Goal: Task Accomplishment & Management: Manage account settings

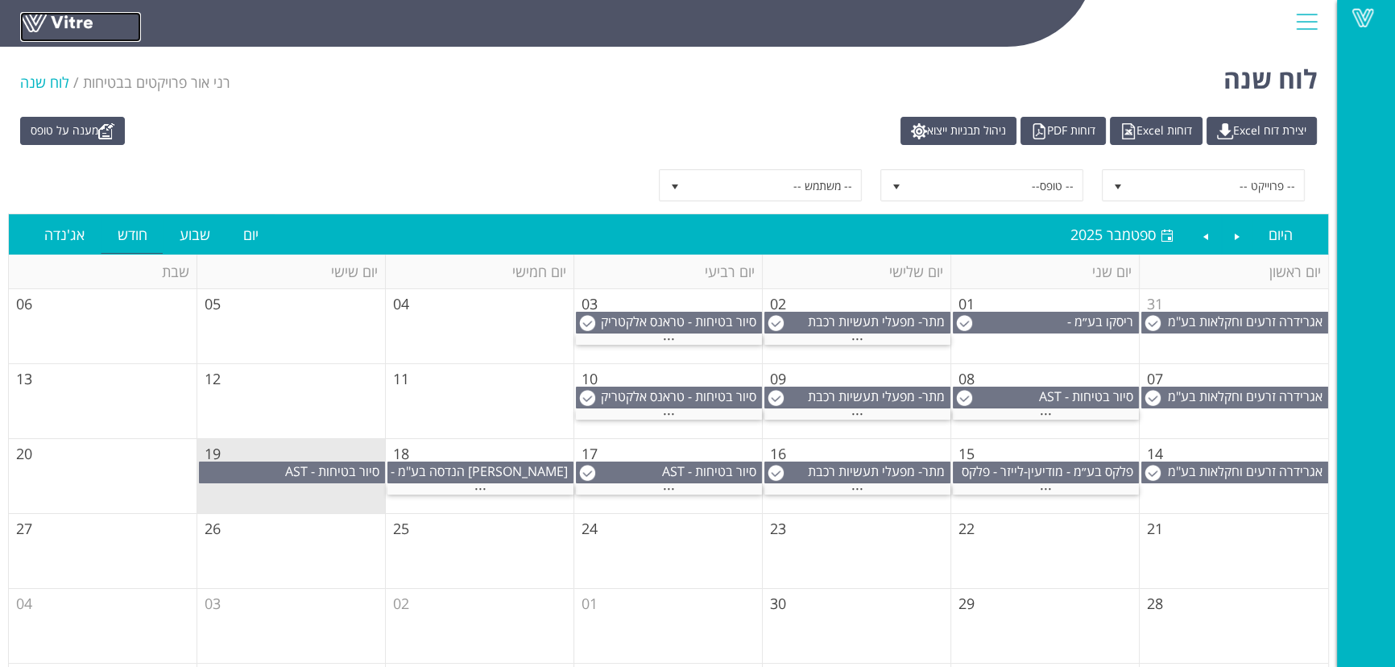
click at [40, 14] on link at bounding box center [80, 27] width 121 height 30
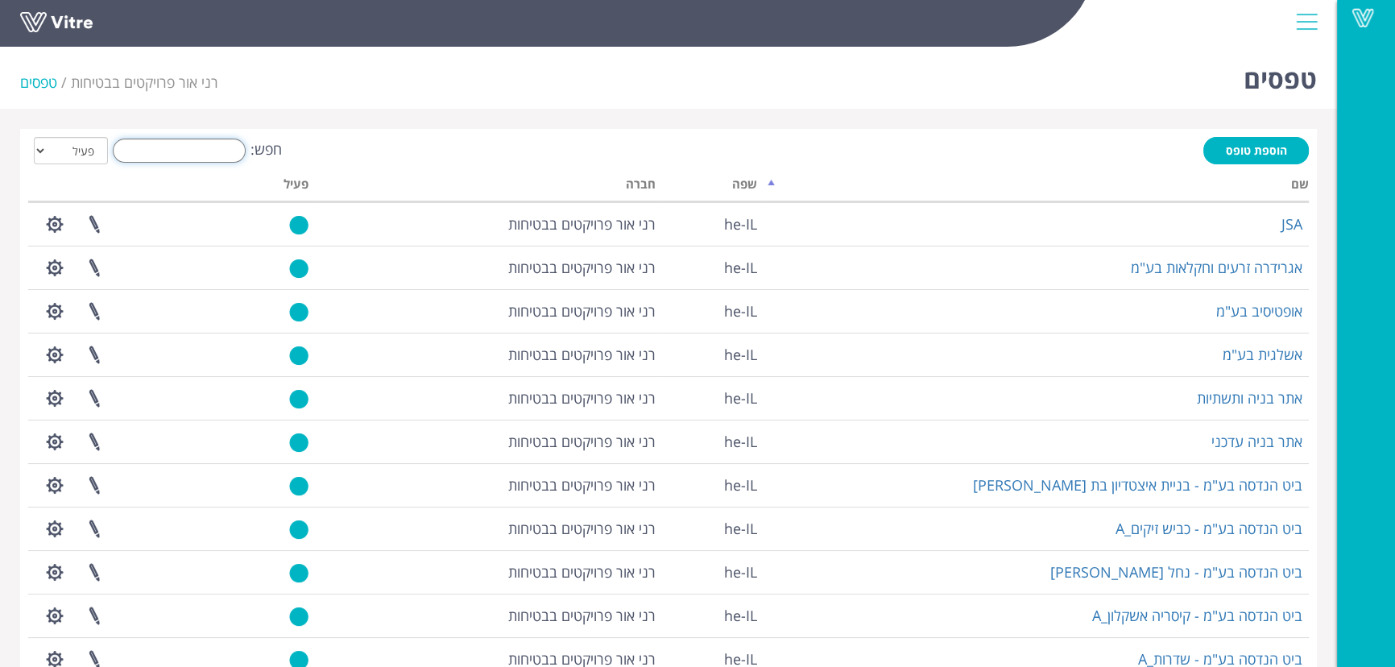
click at [214, 155] on input "חפש:" at bounding box center [179, 151] width 133 height 24
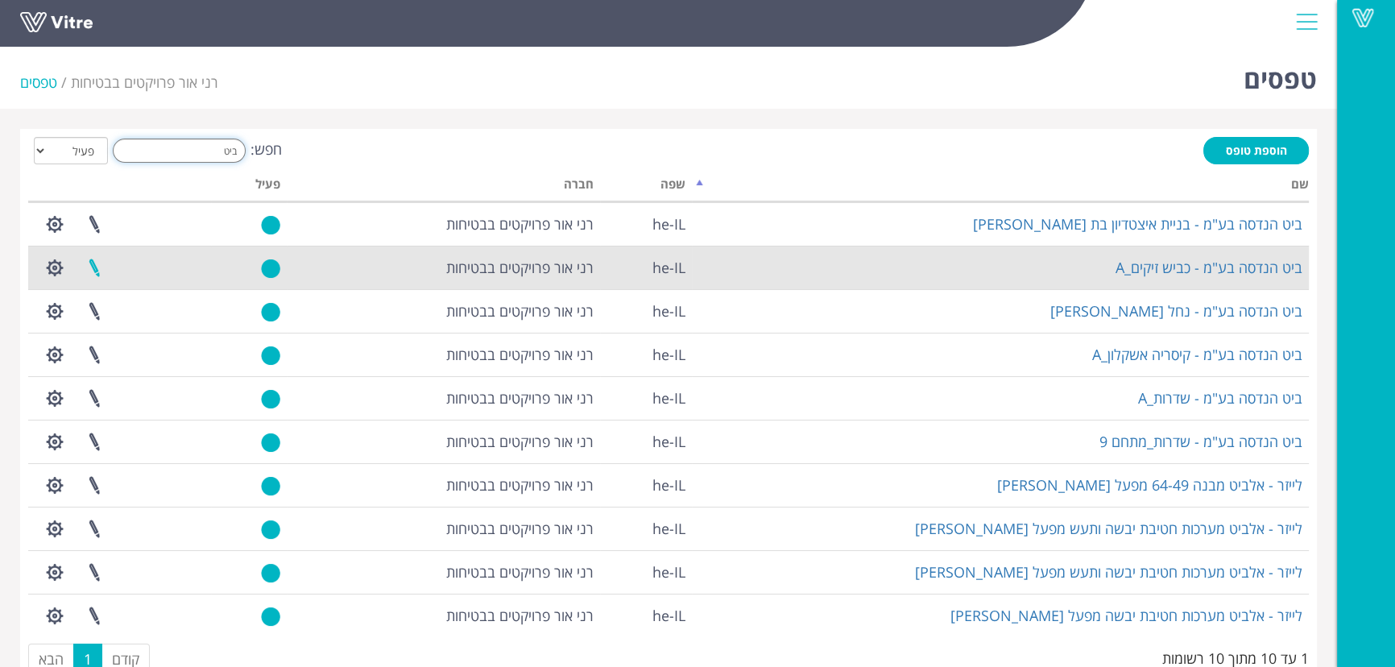
type input "ביט"
click at [94, 263] on link at bounding box center [94, 267] width 40 height 43
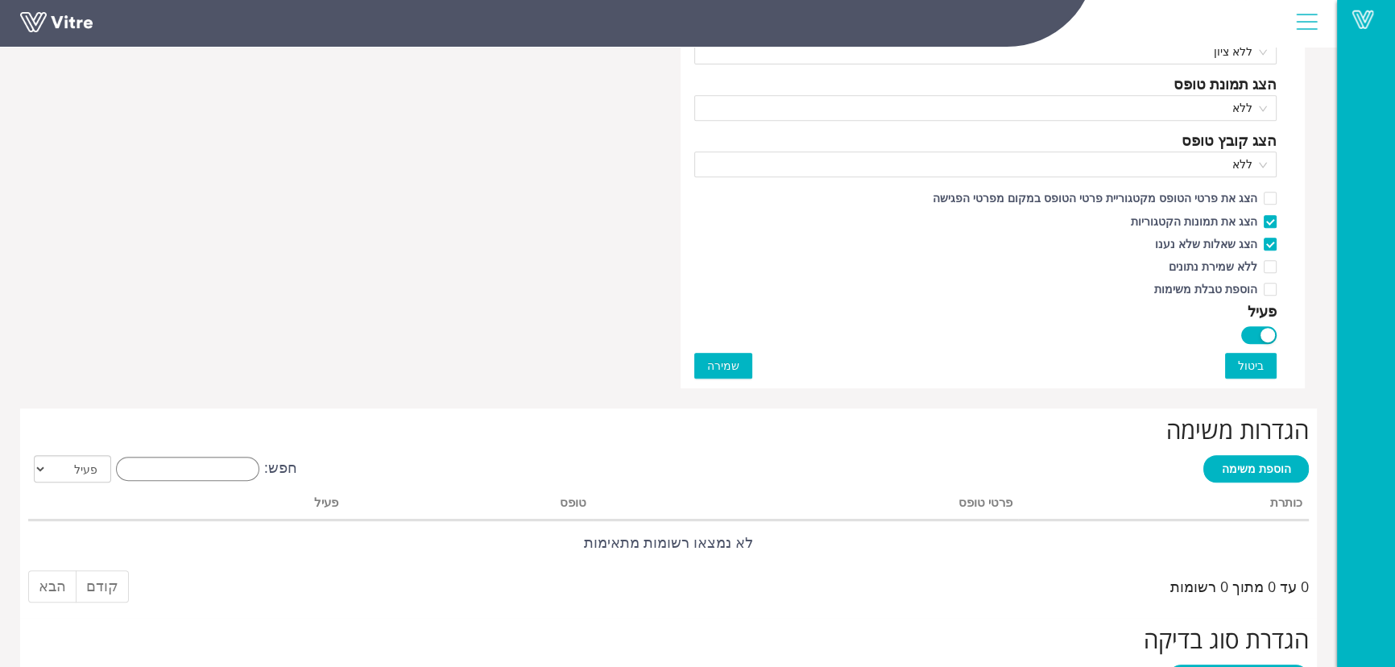
scroll to position [951, 0]
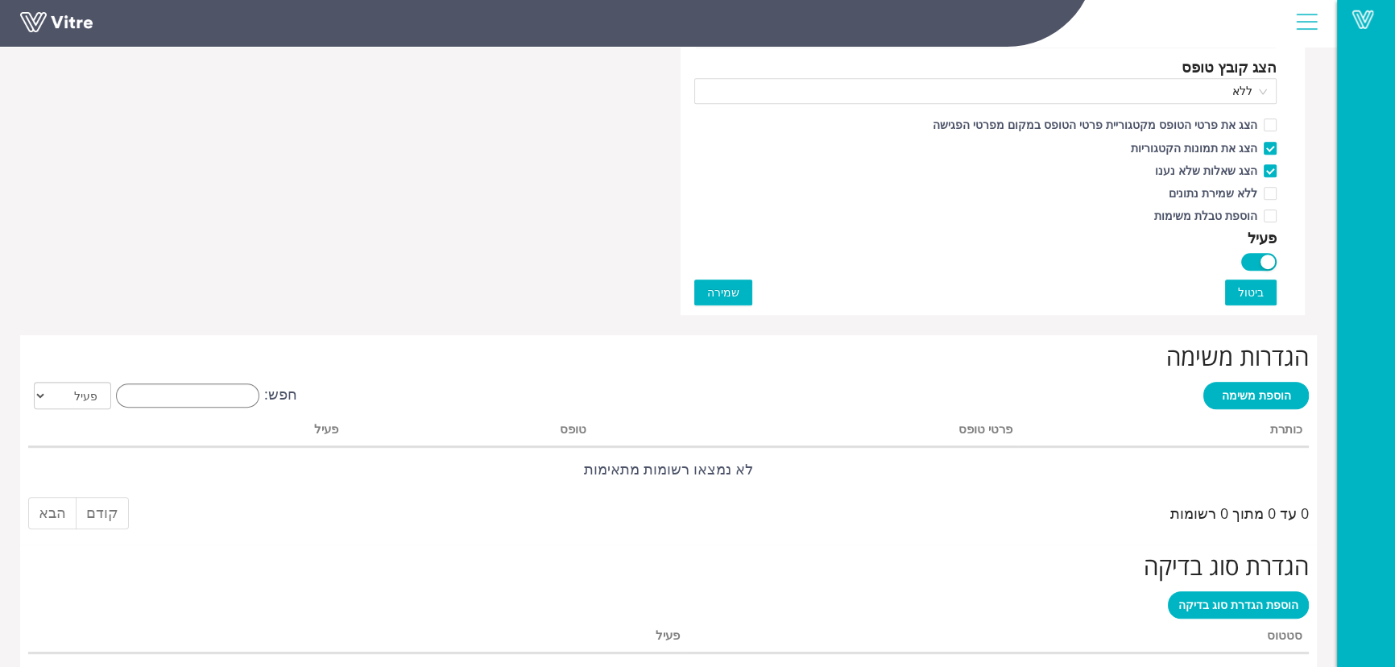
click at [717, 292] on span "שמירה" at bounding box center [723, 292] width 32 height 18
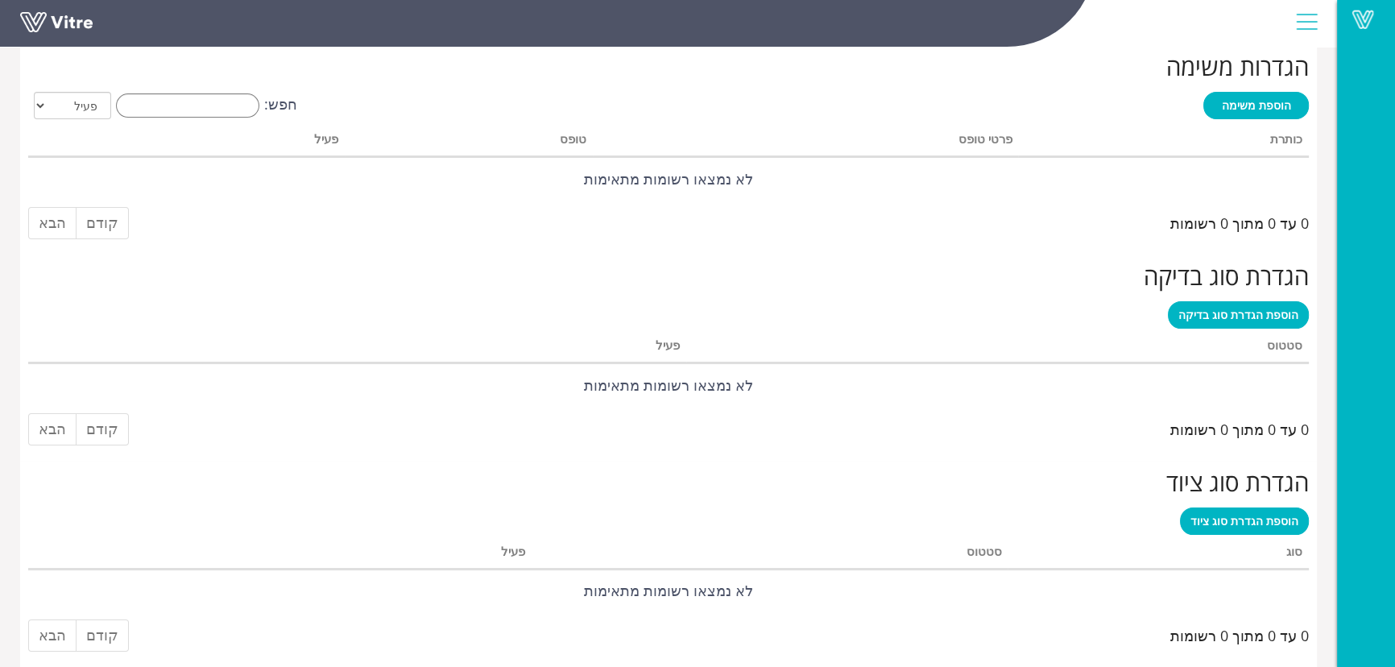
scroll to position [0, 0]
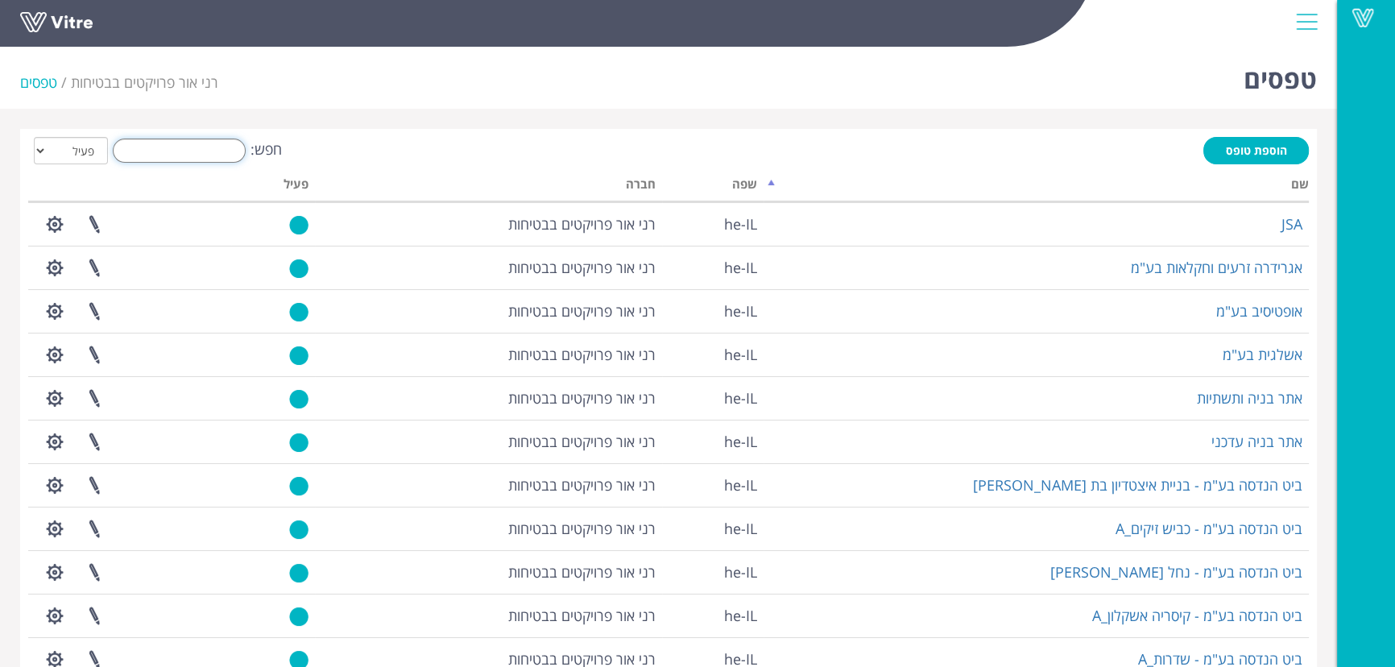
click at [201, 157] on input "חפש:" at bounding box center [179, 151] width 133 height 24
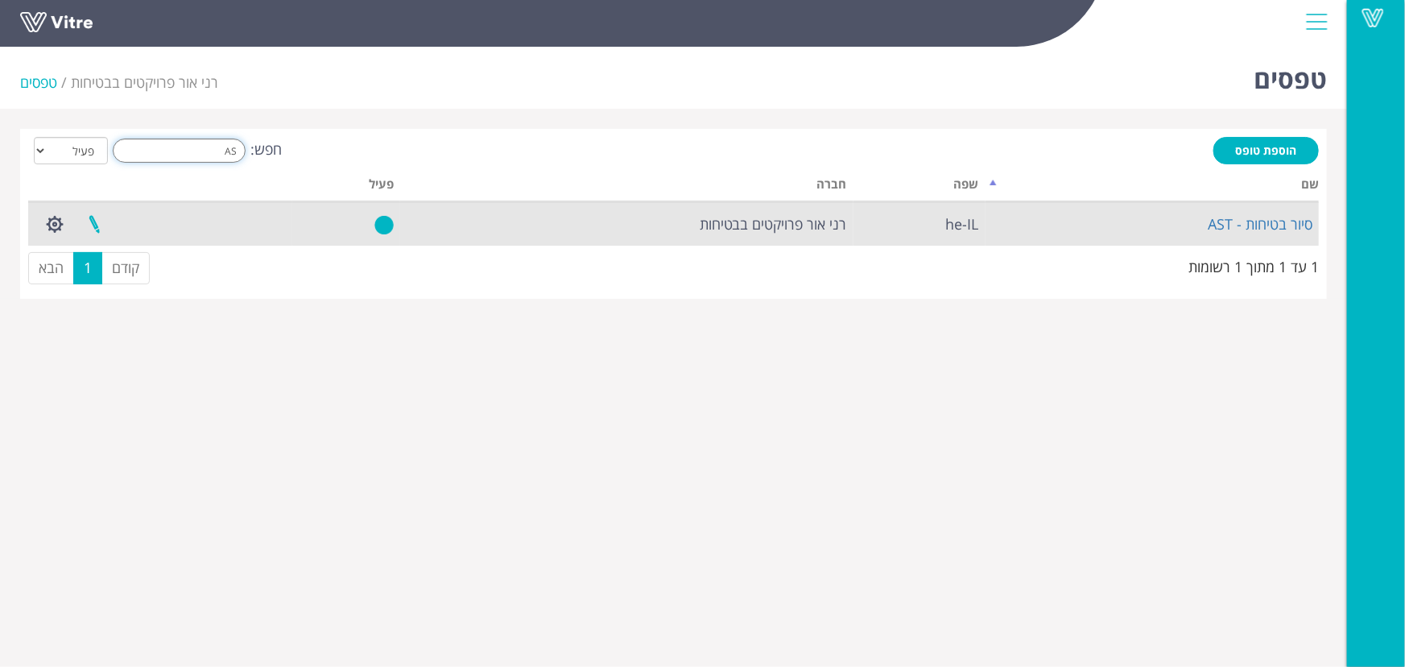
type input "AS"
click at [97, 217] on link at bounding box center [94, 224] width 40 height 43
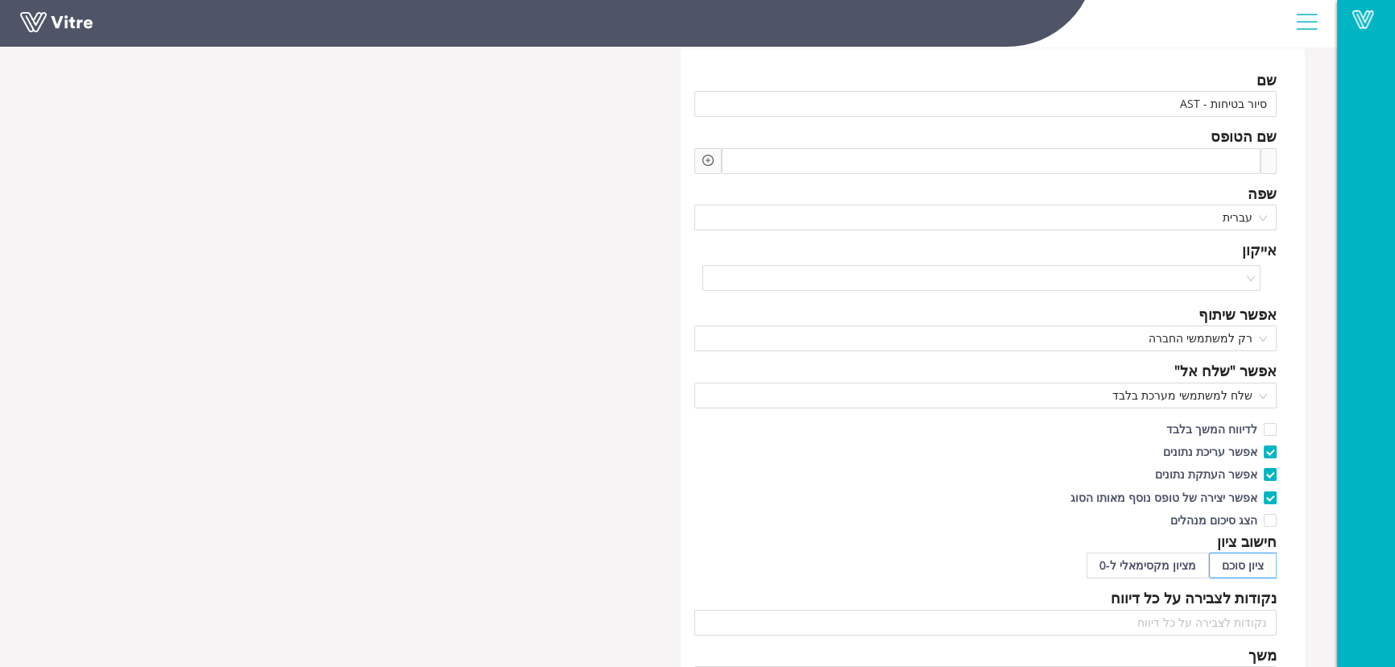
scroll to position [219, 0]
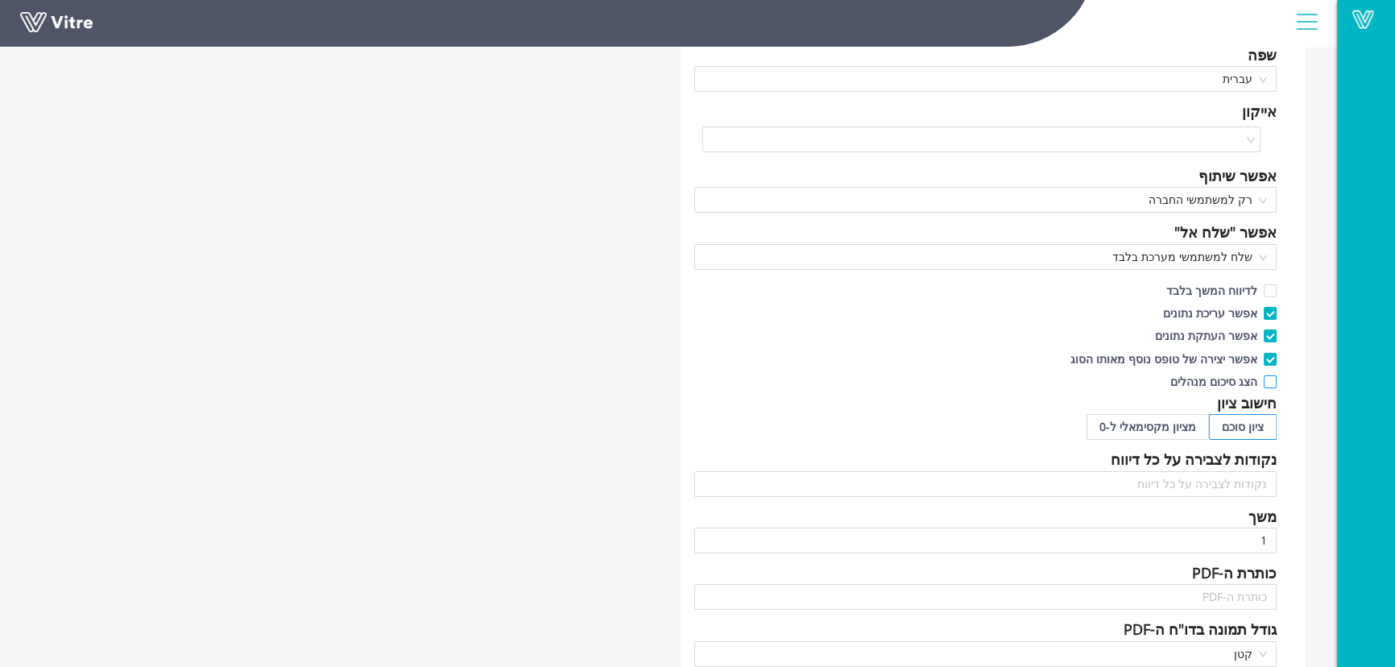
click at [1264, 385] on input "הצג סיכום מנהלים" at bounding box center [1269, 385] width 14 height 14
checkbox input "true"
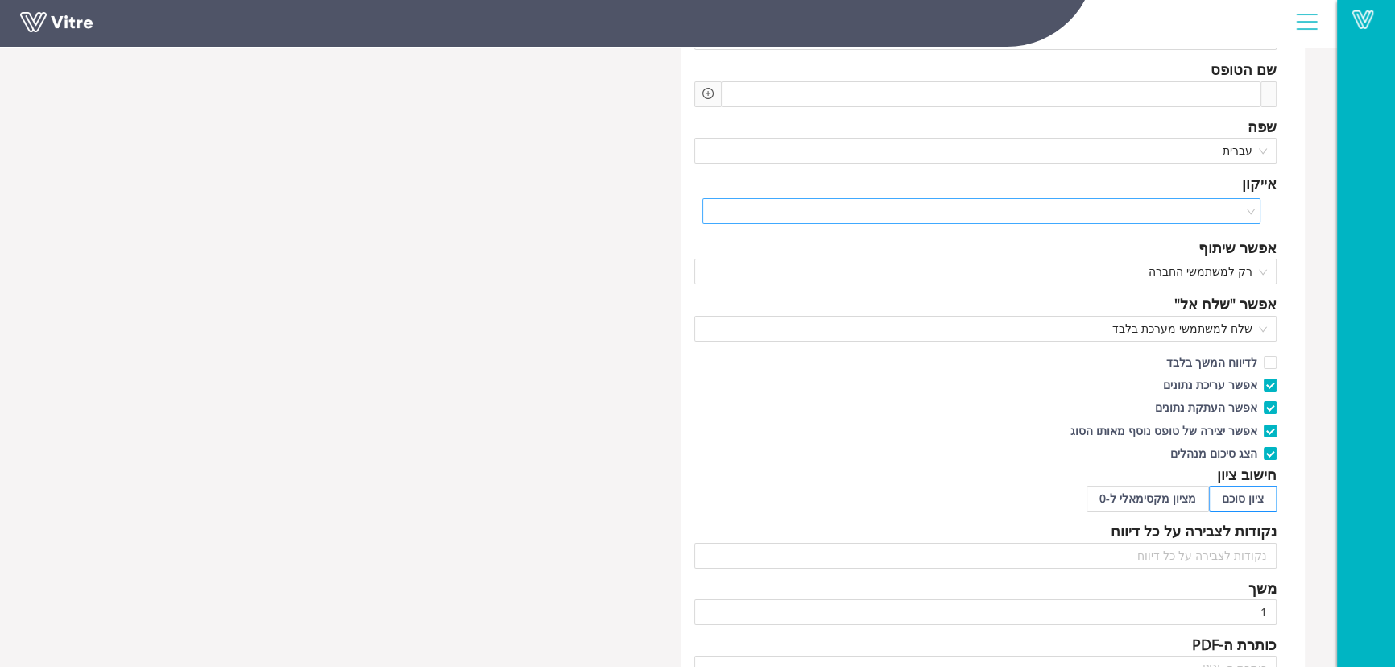
scroll to position [146, 0]
click at [1012, 335] on span "שלח למשתמשי מערכת בלבד" at bounding box center [985, 330] width 563 height 24
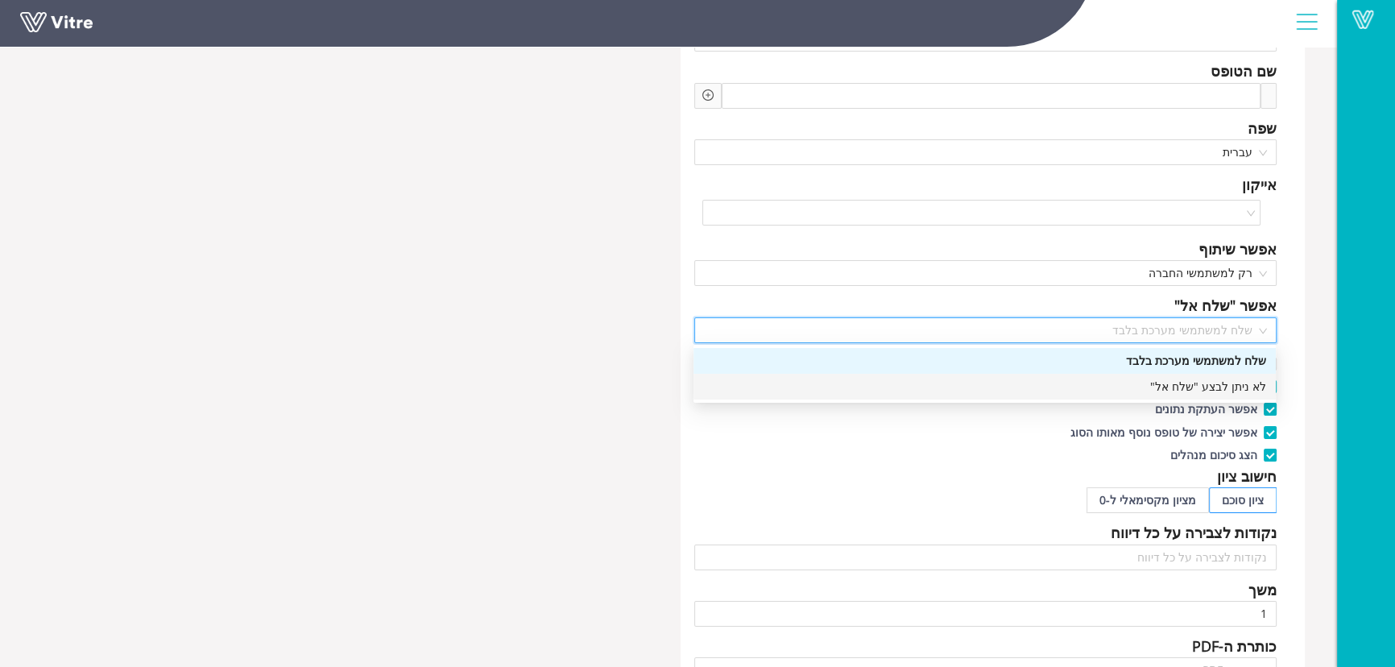
click at [1033, 386] on div "לא ניתן לבצע "שלח אל"" at bounding box center [984, 387] width 563 height 18
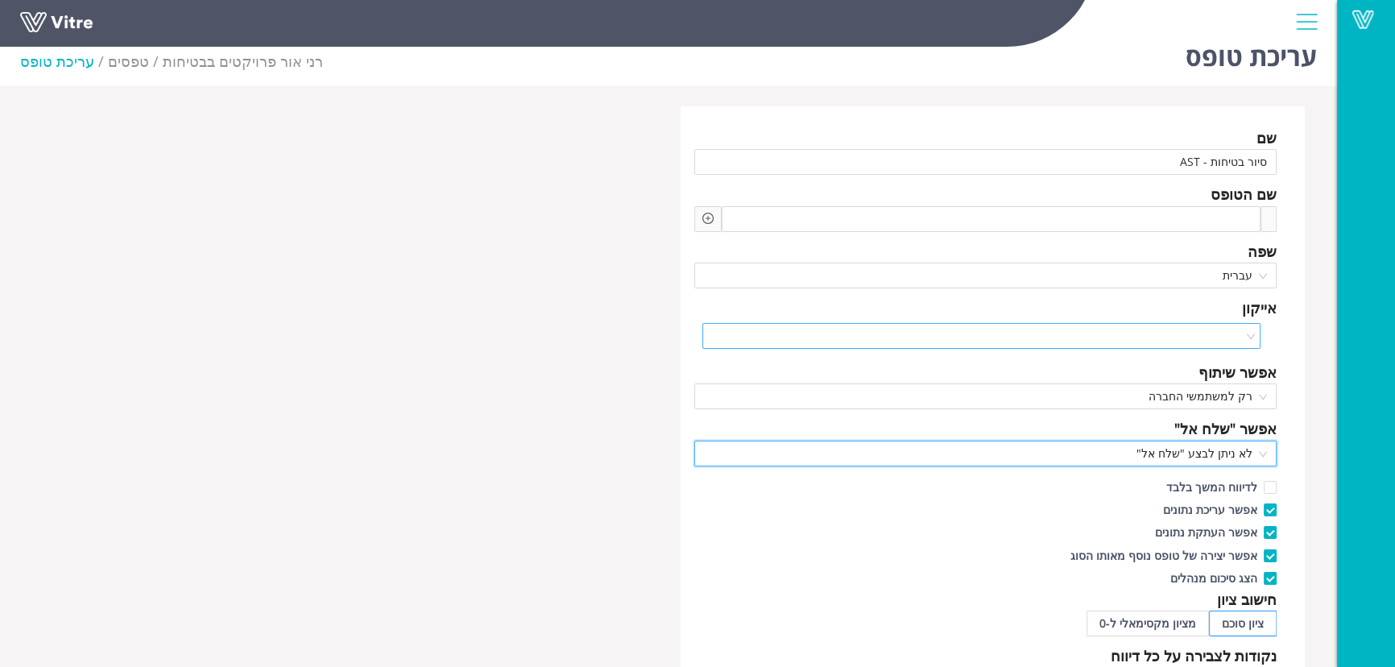
scroll to position [0, 0]
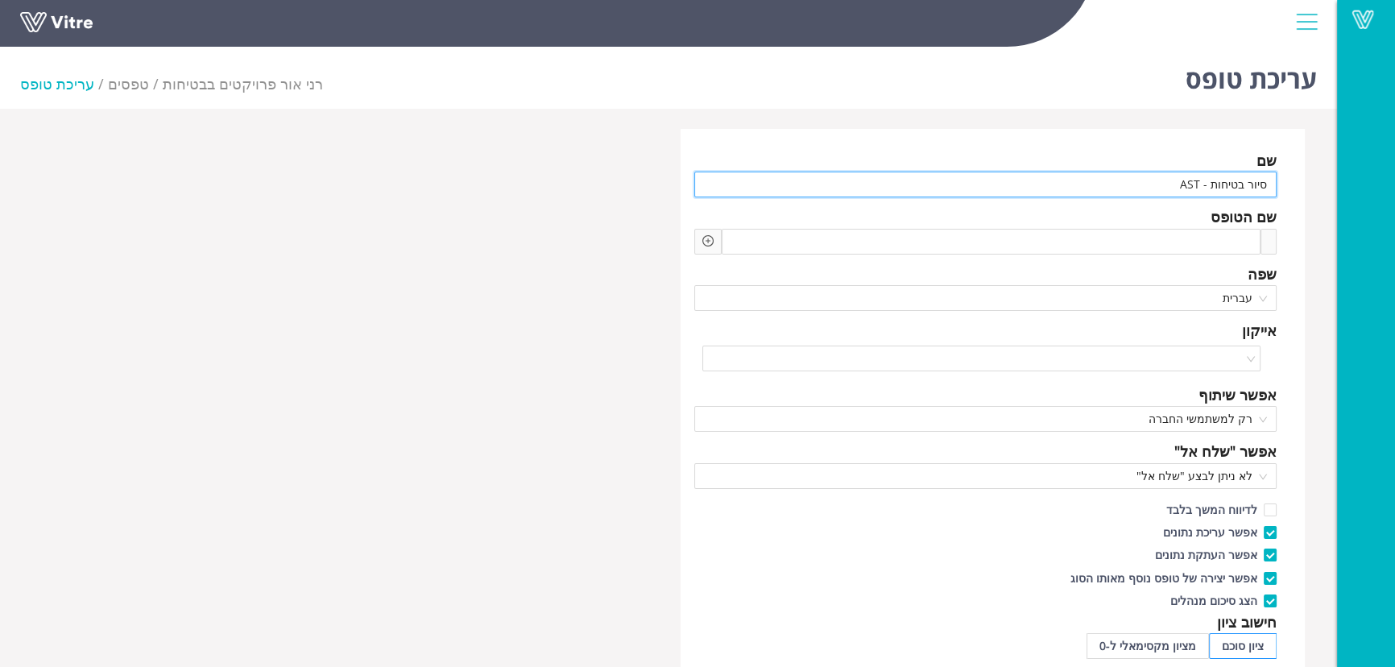
drag, startPoint x: 1077, startPoint y: 183, endPoint x: 1297, endPoint y: 174, distance: 220.8
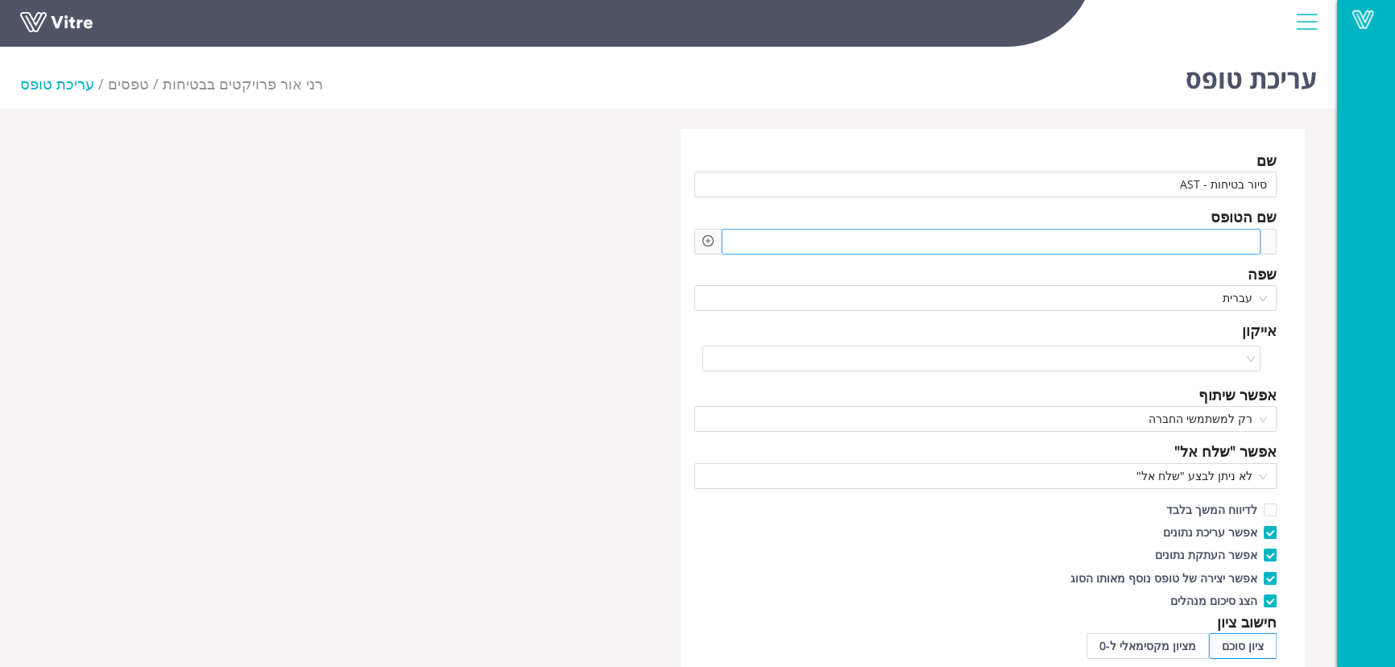
click at [1188, 240] on span at bounding box center [1195, 242] width 106 height 18
paste span
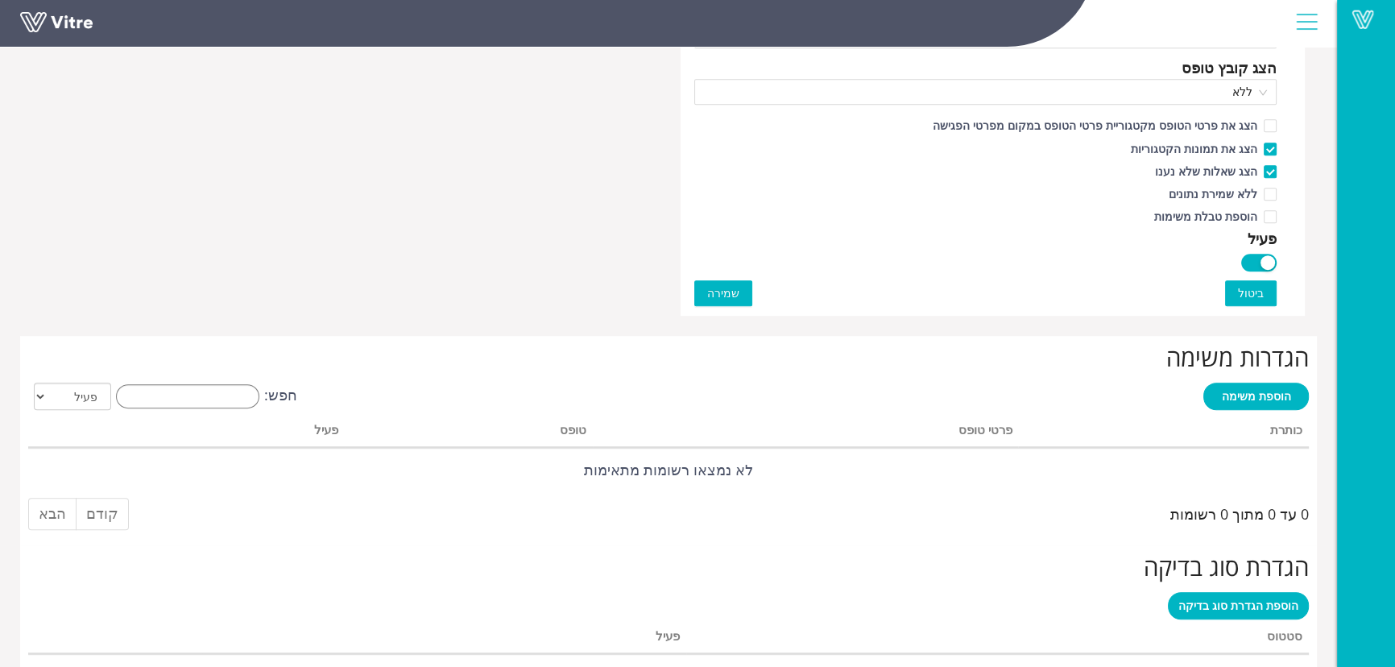
scroll to position [951, 0]
click at [722, 292] on span "שמירה" at bounding box center [723, 292] width 32 height 18
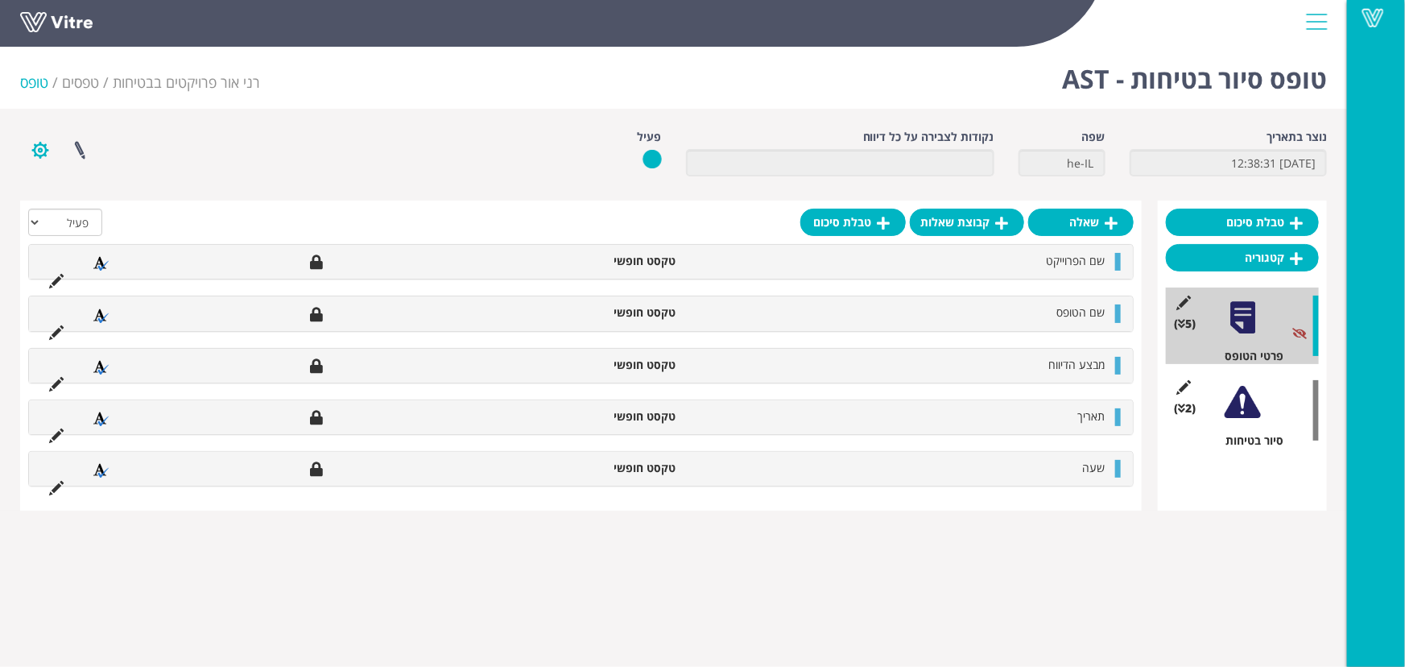
click at [49, 150] on button "button" at bounding box center [40, 150] width 40 height 43
click at [78, 203] on link "הגדרת משתמשים" at bounding box center [84, 209] width 127 height 21
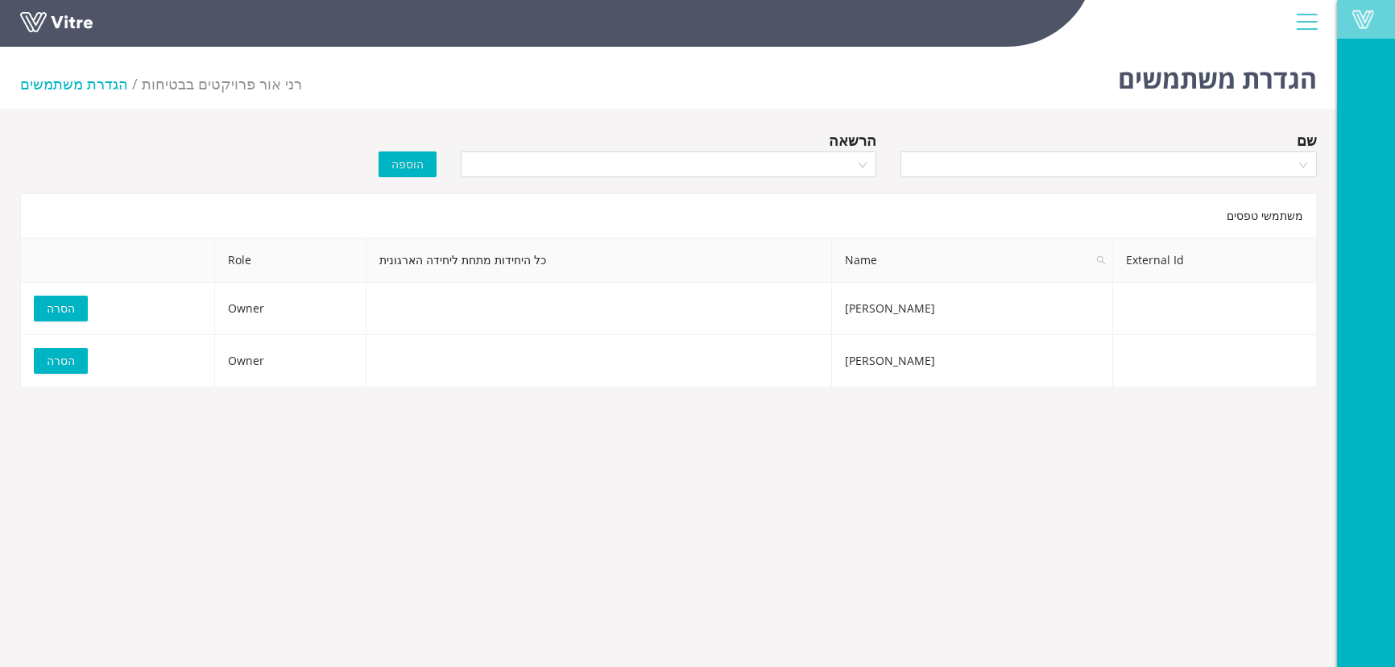
click at [1353, 28] on span at bounding box center [1362, 19] width 40 height 19
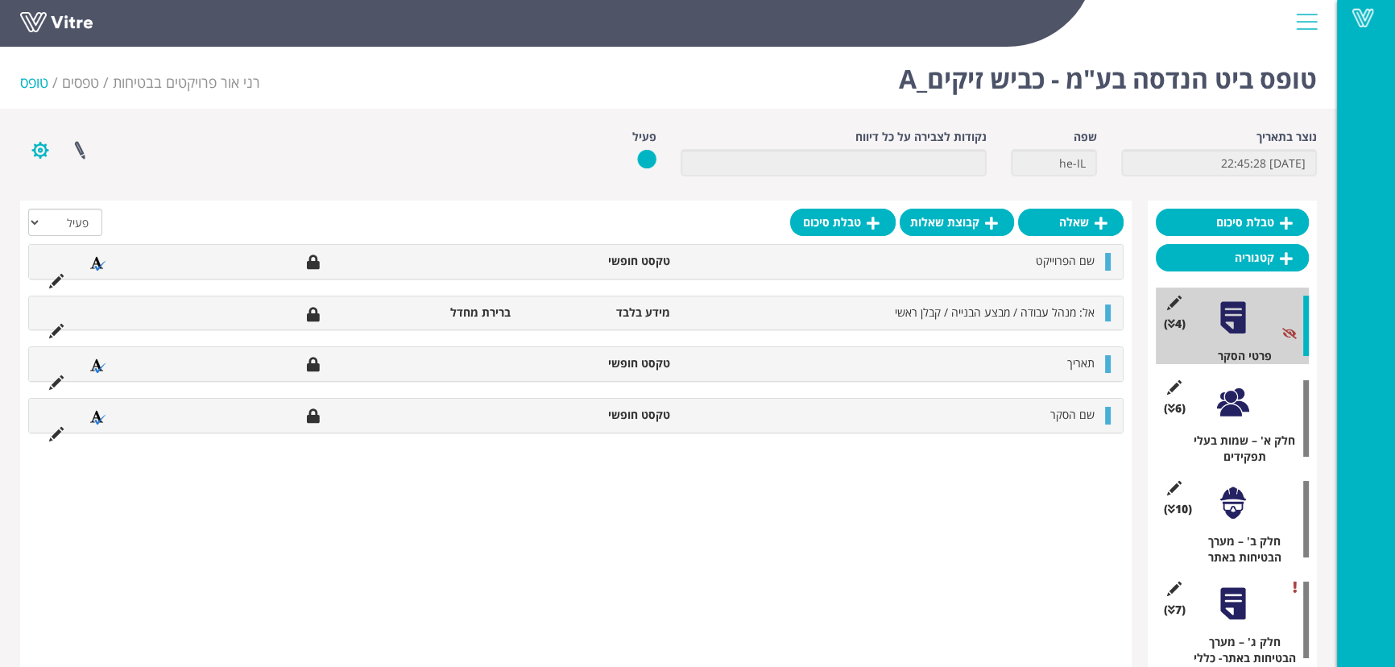
click at [37, 148] on button "button" at bounding box center [40, 150] width 40 height 43
click at [75, 209] on link "הגדרת משתמשים" at bounding box center [84, 209] width 127 height 21
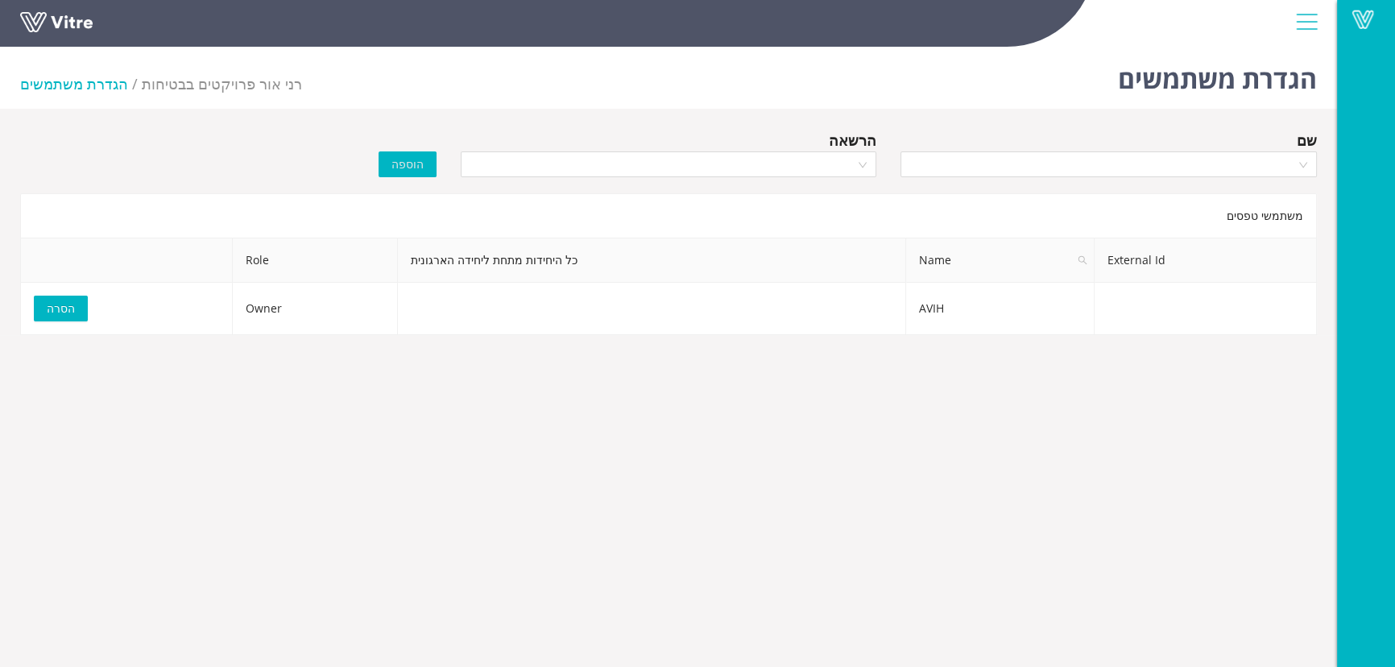
click at [1304, 16] on div at bounding box center [1306, 21] width 36 height 43
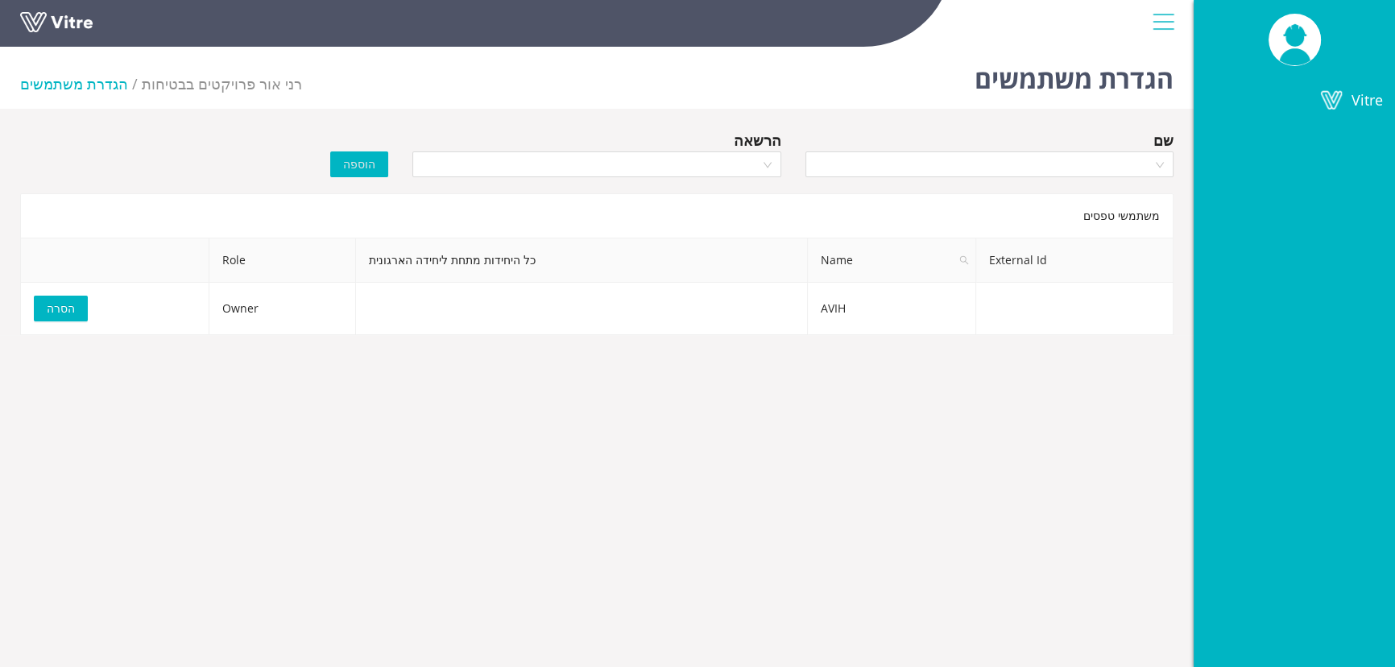
click at [1137, 3] on img at bounding box center [1137, 3] width 0 height 0
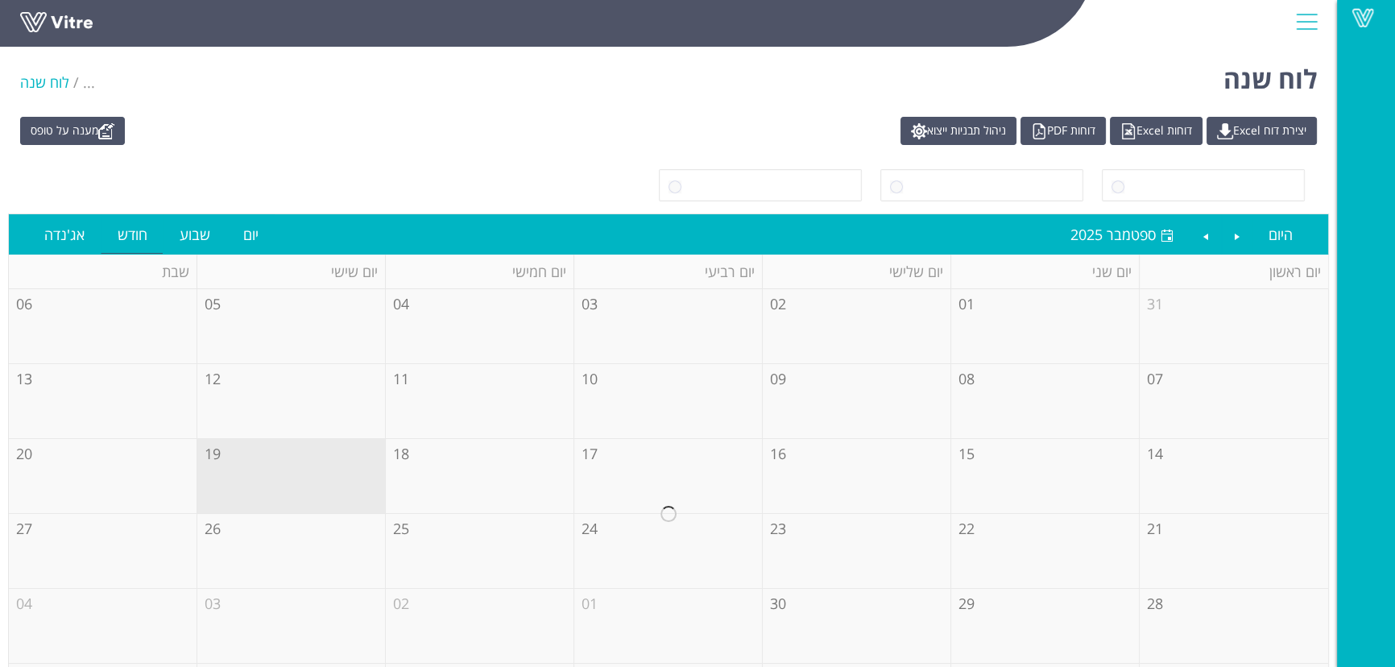
click at [1312, 23] on div at bounding box center [1306, 21] width 36 height 43
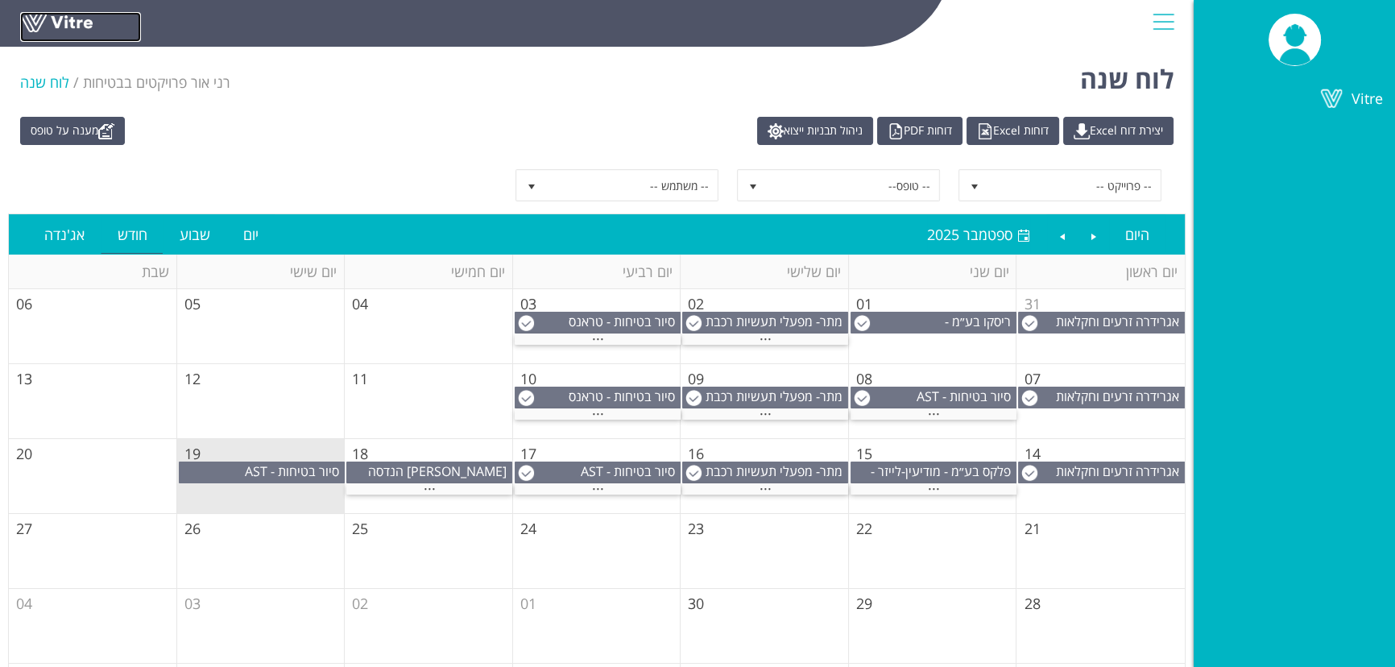
click at [24, 19] on link at bounding box center [80, 27] width 121 height 30
